Goal: Task Accomplishment & Management: Manage account settings

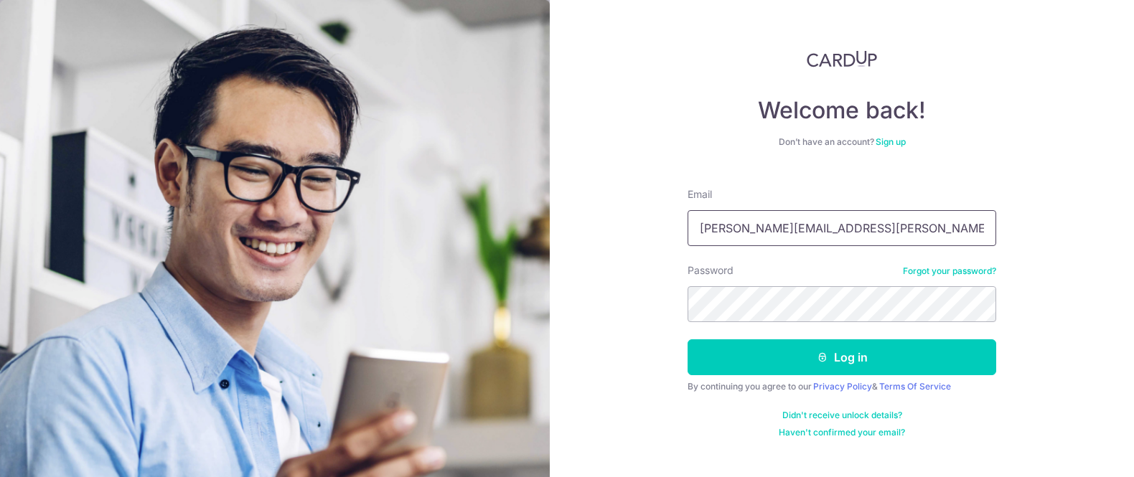
click at [803, 229] on input "betty.liau@hahent.com" at bounding box center [841, 228] width 309 height 36
type input "[EMAIL_ADDRESS][DOMAIN_NAME]"
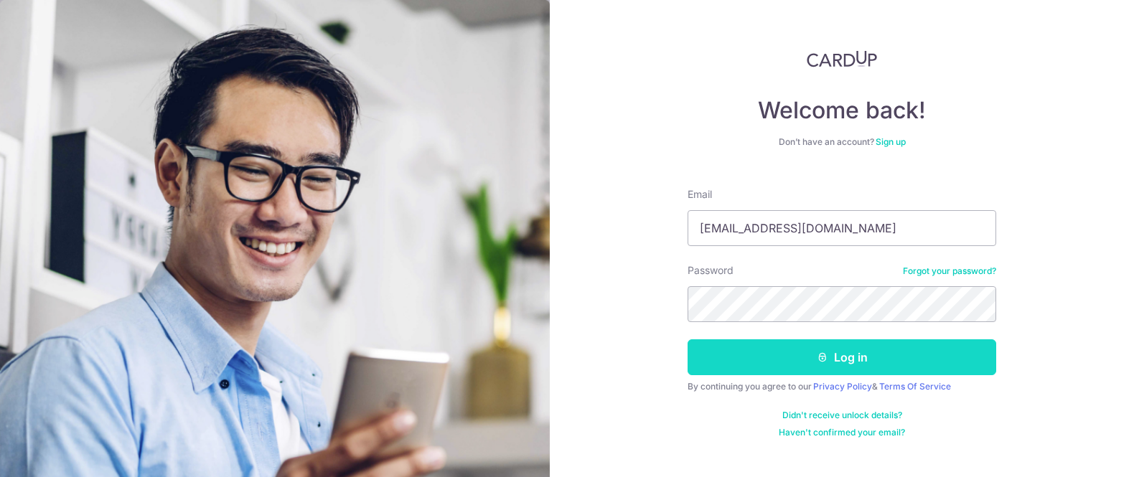
click at [719, 356] on button "Log in" at bounding box center [841, 357] width 309 height 36
